Goal: Task Accomplishment & Management: Manage account settings

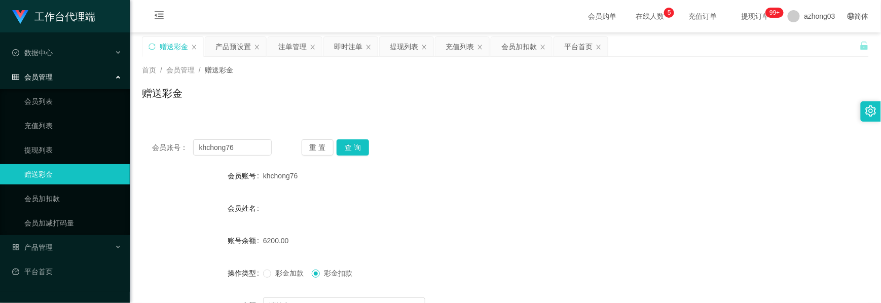
drag, startPoint x: 0, startPoint y: 0, endPoint x: 238, endPoint y: 68, distance: 247.8
click at [243, 49] on div "产品预设置" at bounding box center [232, 46] width 35 height 19
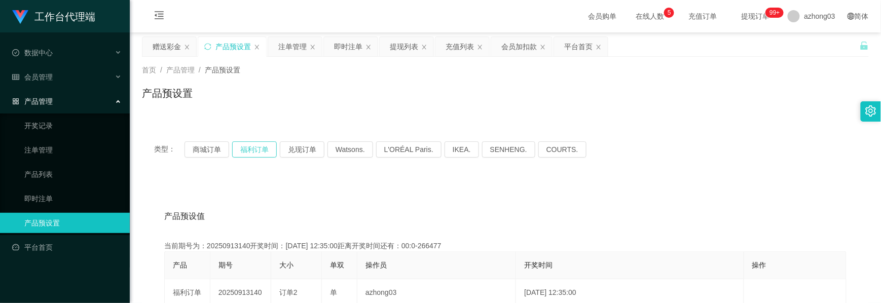
click at [258, 149] on button "福利订单" at bounding box center [254, 149] width 45 height 16
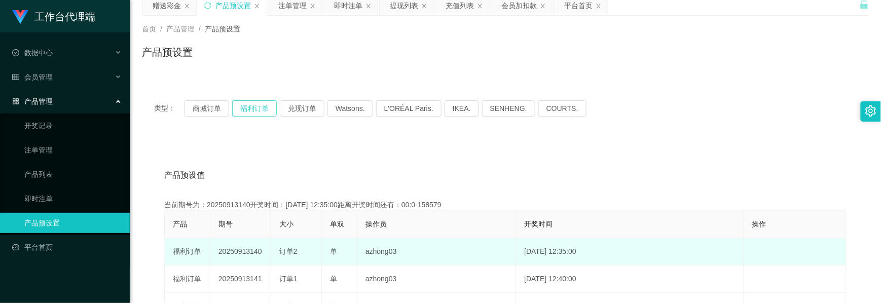
scroll to position [135, 0]
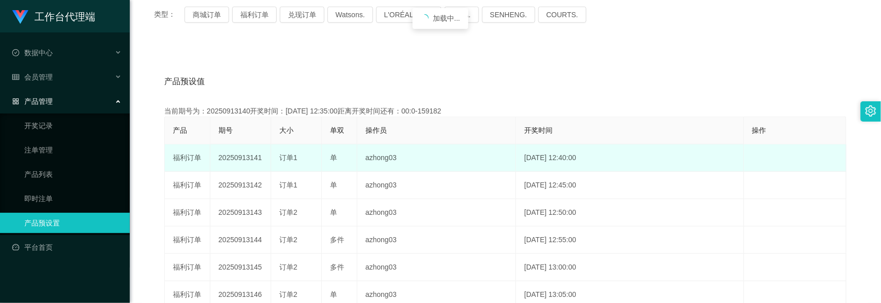
click at [243, 158] on td "20250913141" at bounding box center [240, 158] width 61 height 27
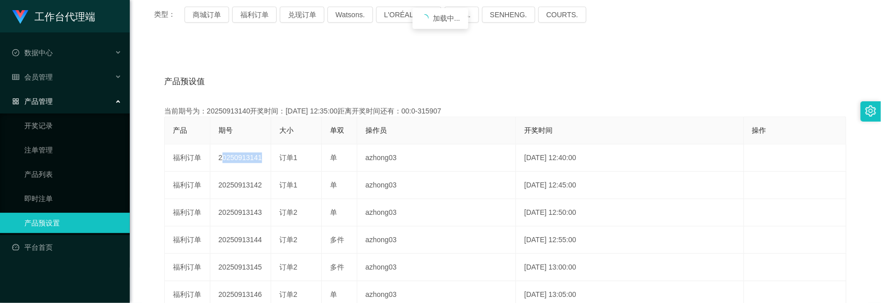
copy td "20250913141"
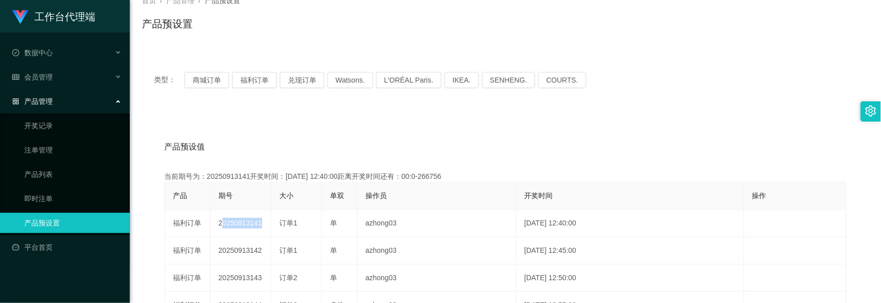
scroll to position [0, 0]
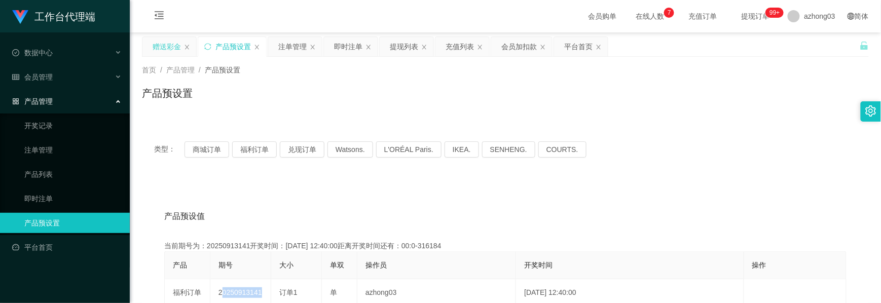
click at [172, 50] on div "赠送彩金" at bounding box center [167, 46] width 28 height 19
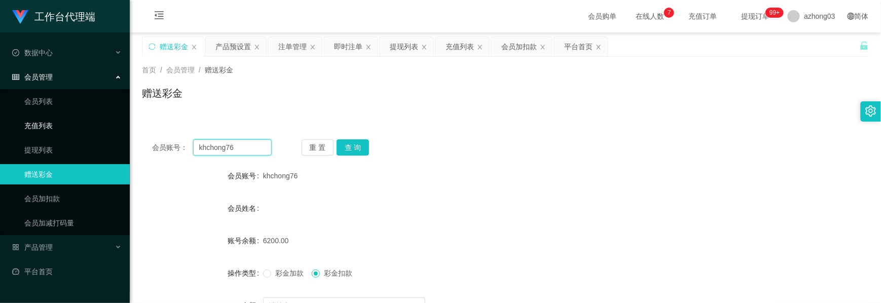
drag, startPoint x: 240, startPoint y: 149, endPoint x: 61, endPoint y: 125, distance: 180.6
click at [61, 125] on section "工作台代理端 数据中心 会员管理 会员列表 充值列表 提现列表 赠送彩金 会员加扣款 会员加减打码量 产品管理 开奖记录 注单管理 产品列表 即时注单 产品预…" at bounding box center [440, 209] width 881 height 418
paste input "1013"
type input "1013"
click at [348, 144] on button "查 询" at bounding box center [353, 147] width 32 height 16
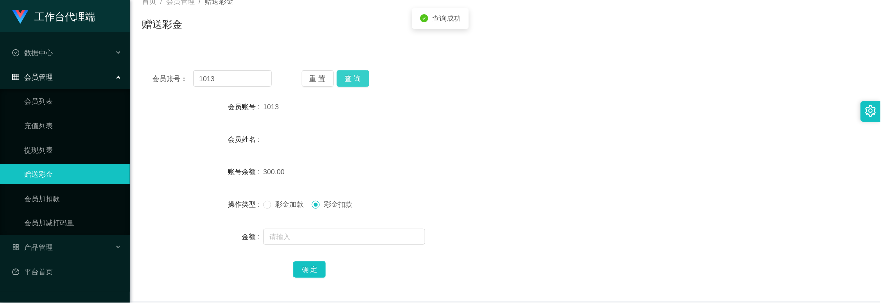
scroll to position [114, 0]
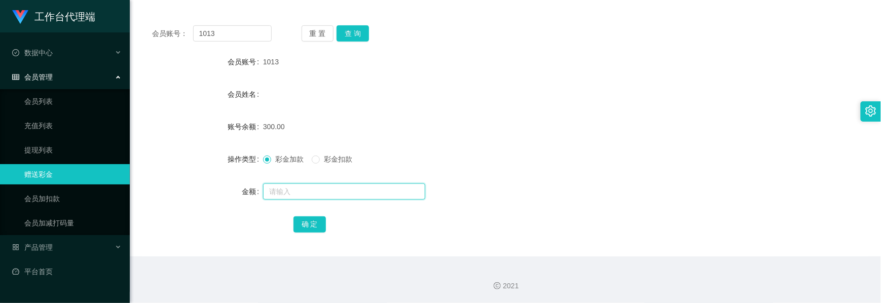
click at [285, 189] on input "text" at bounding box center [344, 192] width 162 height 16
type input "400"
click at [304, 230] on button "确 定" at bounding box center [310, 225] width 32 height 16
